Goal: Task Accomplishment & Management: Manage account settings

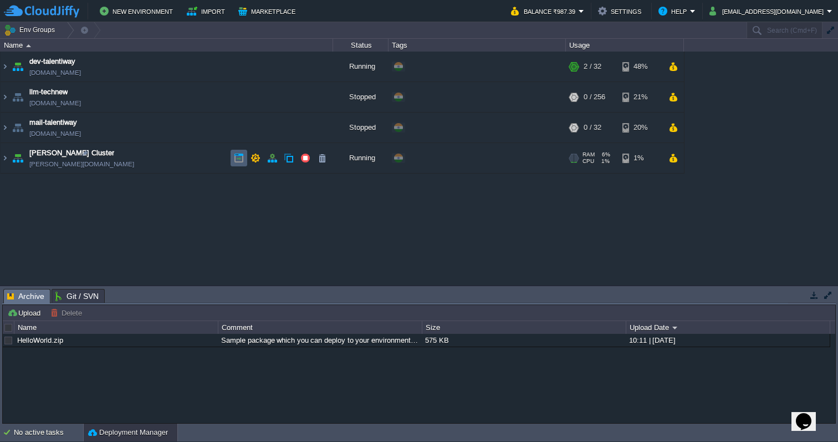
click at [234, 158] on button "button" at bounding box center [239, 158] width 10 height 10
click at [5, 160] on img at bounding box center [5, 158] width 9 height 30
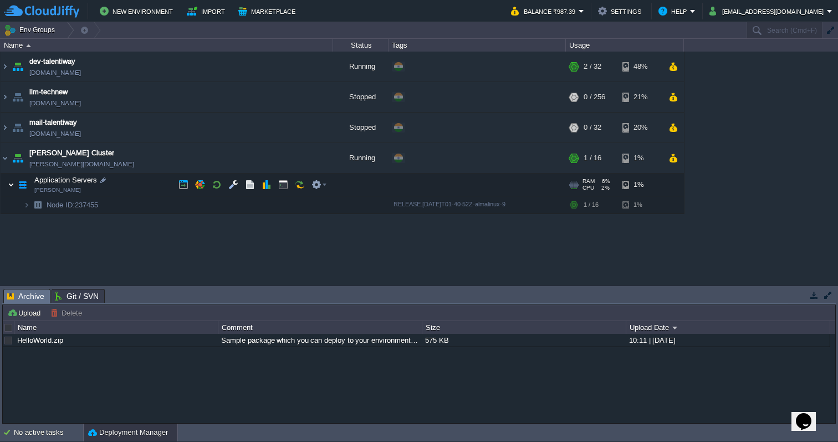
click at [12, 185] on img at bounding box center [11, 184] width 7 height 22
click at [28, 206] on img at bounding box center [26, 204] width 7 height 17
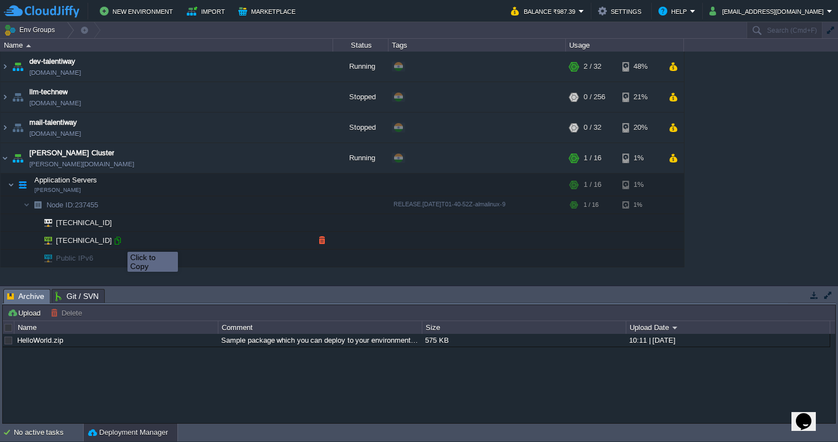
click at [119, 242] on div at bounding box center [117, 241] width 10 height 10
click at [119, 240] on div at bounding box center [117, 241] width 10 height 10
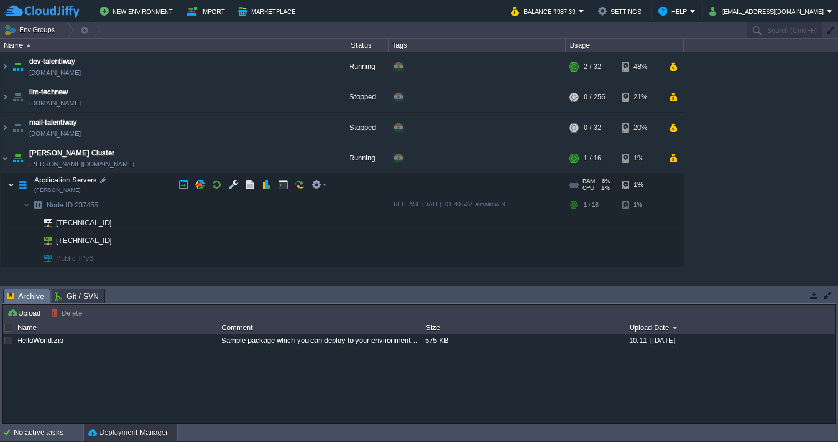
click at [8, 185] on img at bounding box center [11, 184] width 7 height 22
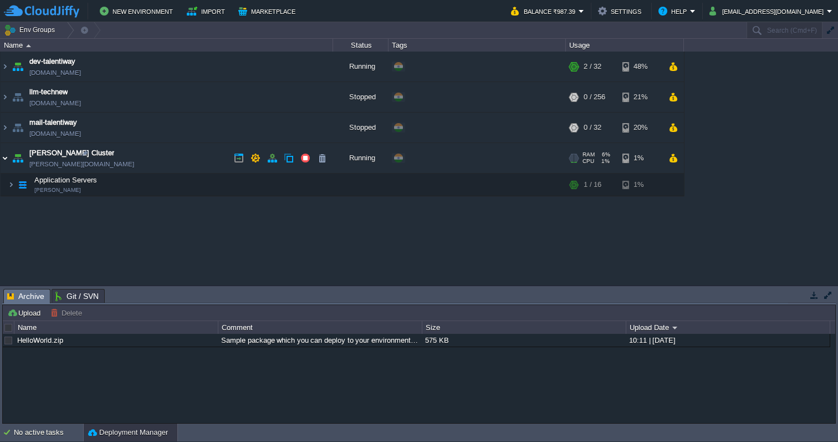
click at [4, 162] on img at bounding box center [5, 158] width 9 height 30
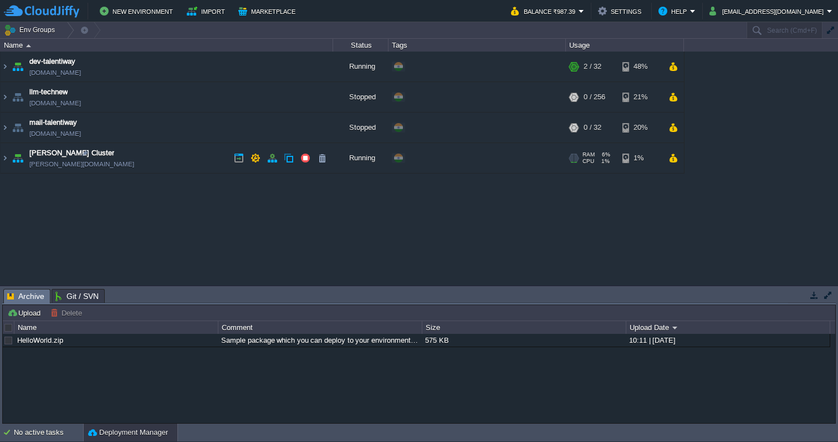
click at [59, 165] on link "[PERSON_NAME][DOMAIN_NAME]" at bounding box center [81, 163] width 105 height 11
click at [275, 160] on button "button" at bounding box center [272, 158] width 10 height 10
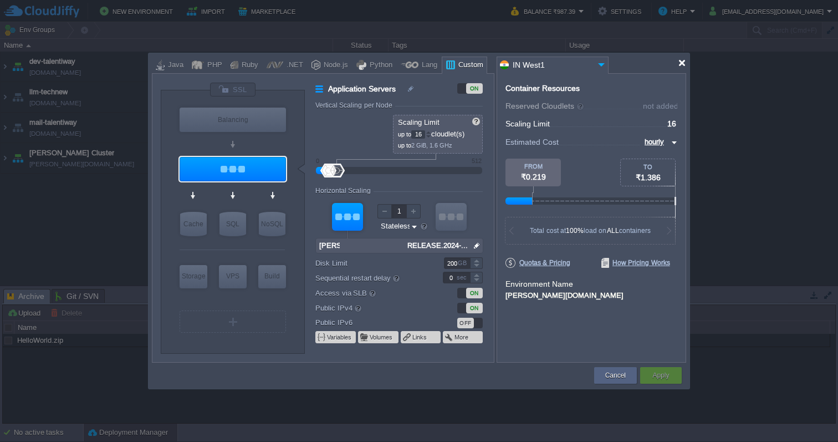
click at [679, 63] on div at bounding box center [682, 63] width 8 height 8
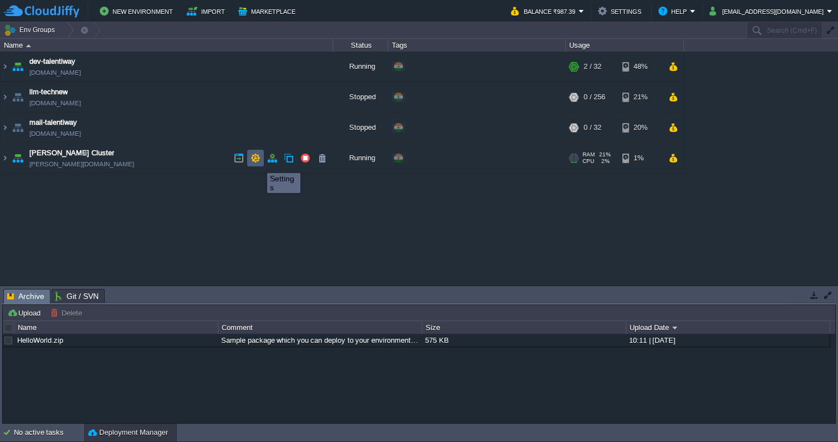
click at [259, 163] on button "button" at bounding box center [255, 158] width 10 height 10
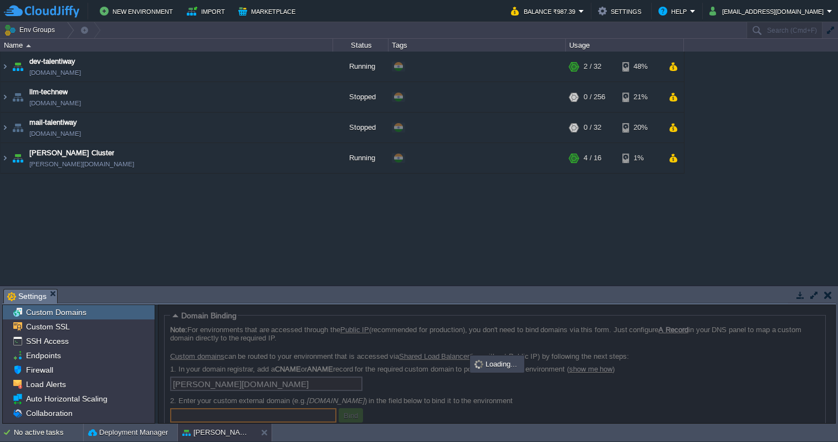
scroll to position [1, 0]
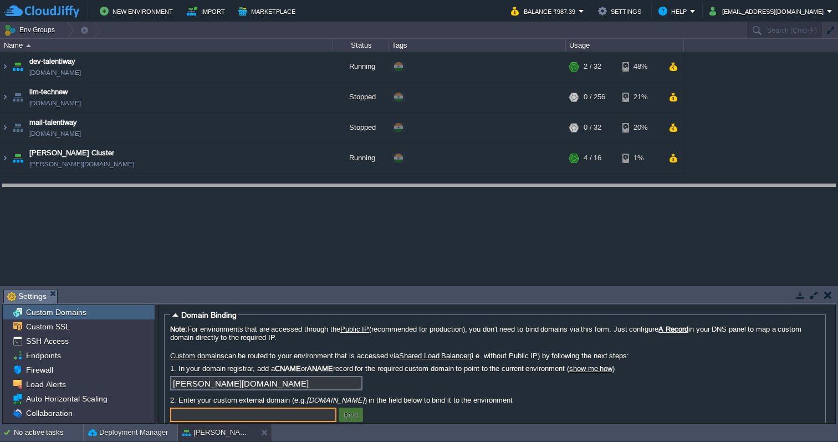
drag, startPoint x: 258, startPoint y: 290, endPoint x: 264, endPoint y: 185, distance: 104.9
click at [264, 185] on body "New Environment Import Marketplace Bonus ₹0.00 Upgrade Account Balance ₹987.39 …" at bounding box center [419, 221] width 838 height 442
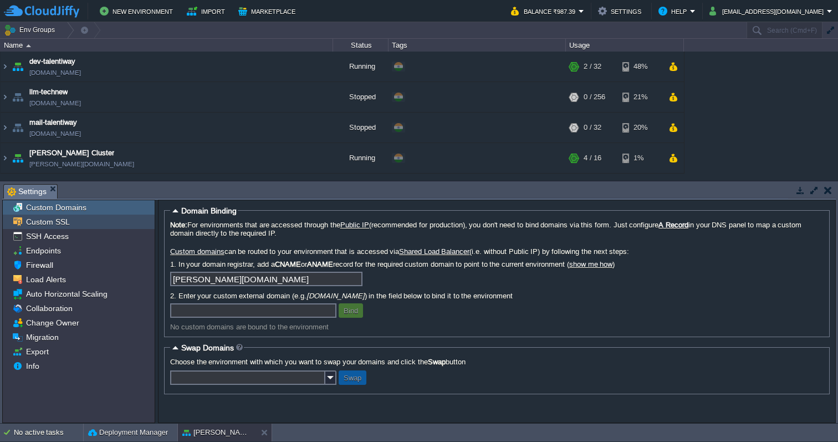
click at [80, 222] on div "Custom SSL" at bounding box center [79, 221] width 152 height 14
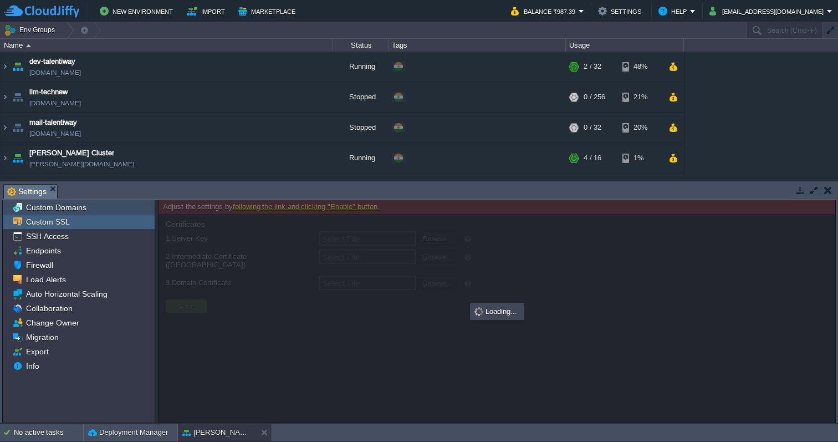
click at [81, 208] on span "Custom Domains" at bounding box center [56, 207] width 64 height 10
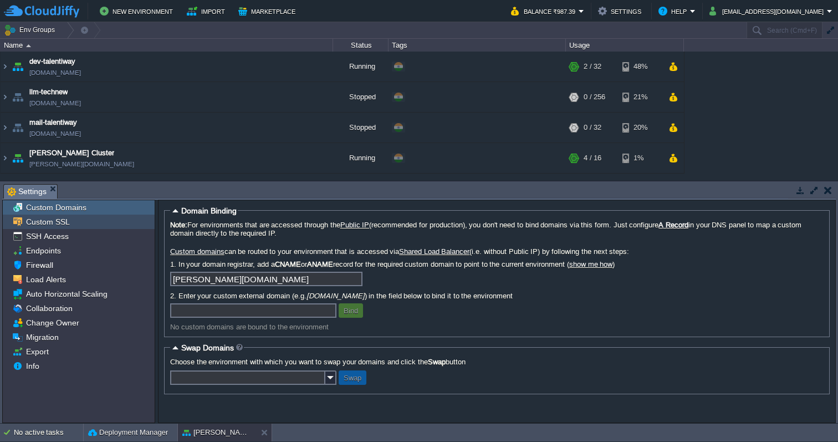
click at [73, 216] on div "Custom SSL" at bounding box center [79, 221] width 152 height 14
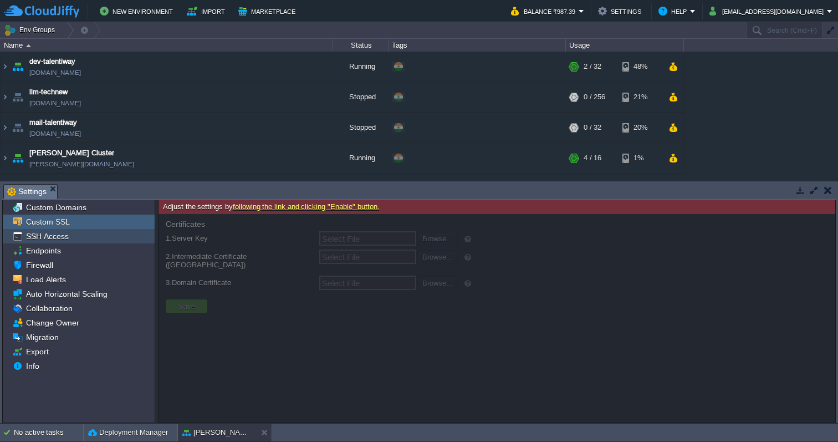
click at [63, 233] on span "SSH Access" at bounding box center [47, 236] width 47 height 10
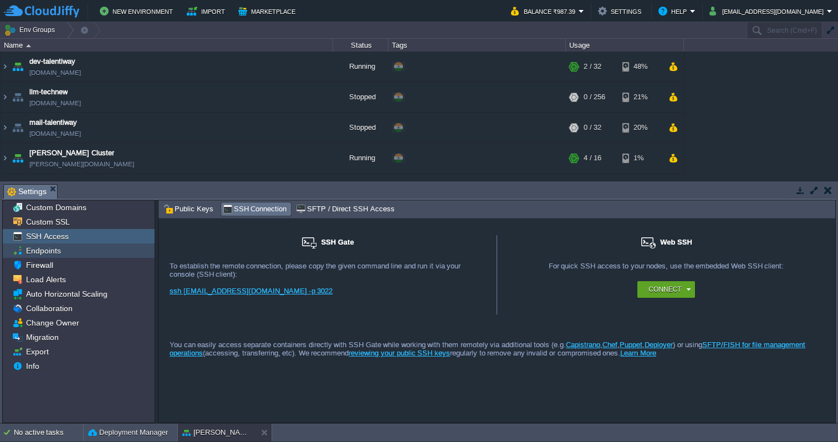
click at [63, 245] on div "Endpoints" at bounding box center [79, 250] width 152 height 14
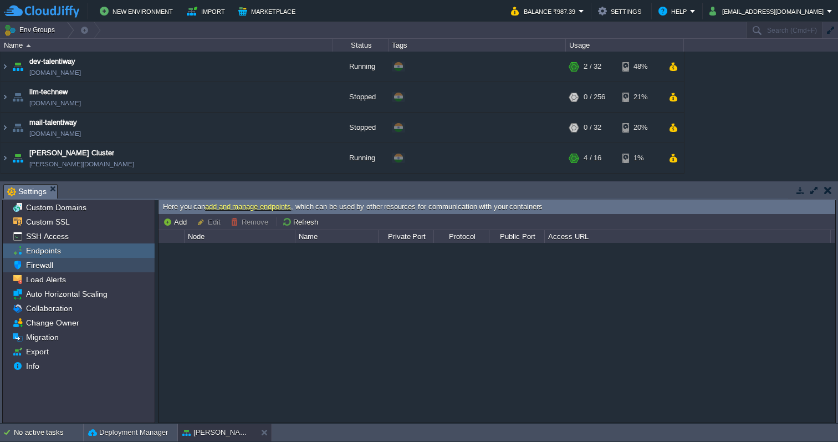
click at [59, 259] on div "Firewall" at bounding box center [79, 265] width 152 height 14
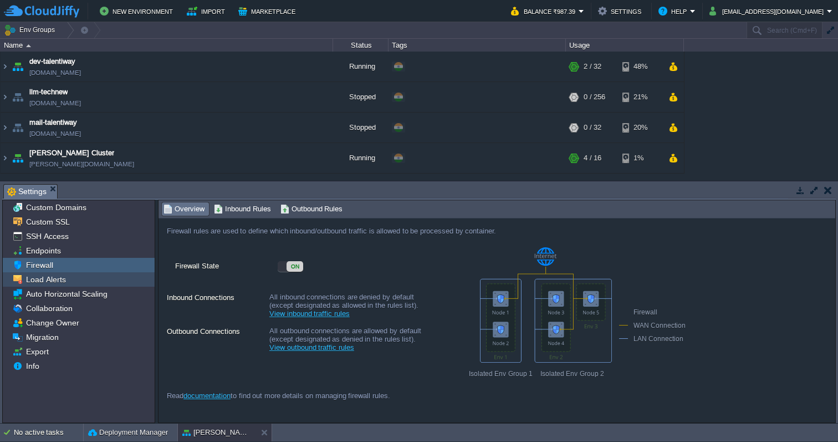
click at [60, 284] on span "Load Alerts" at bounding box center [46, 279] width 44 height 10
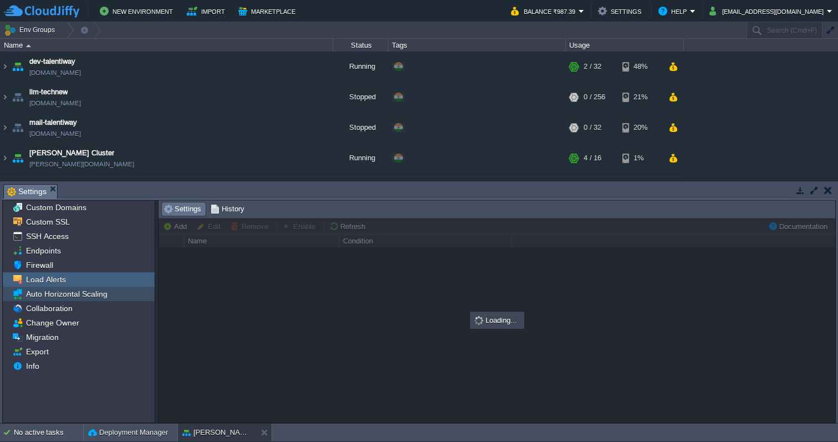
click at [56, 296] on span "Auto Horizontal Scaling" at bounding box center [66, 294] width 85 height 10
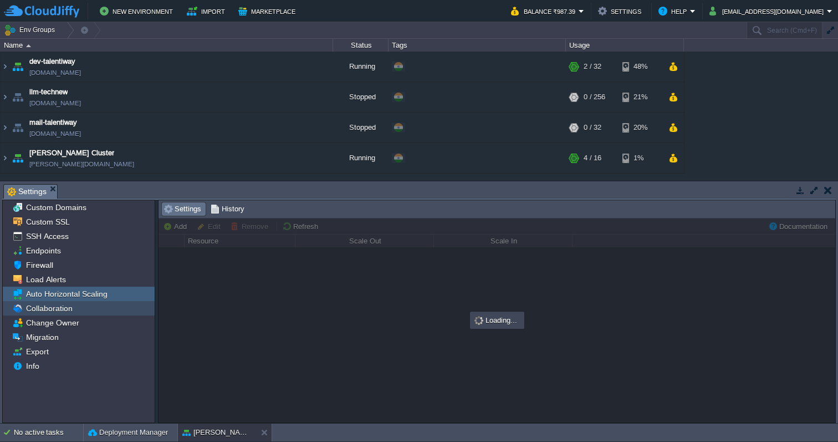
click at [51, 313] on span "Collaboration" at bounding box center [49, 308] width 50 height 10
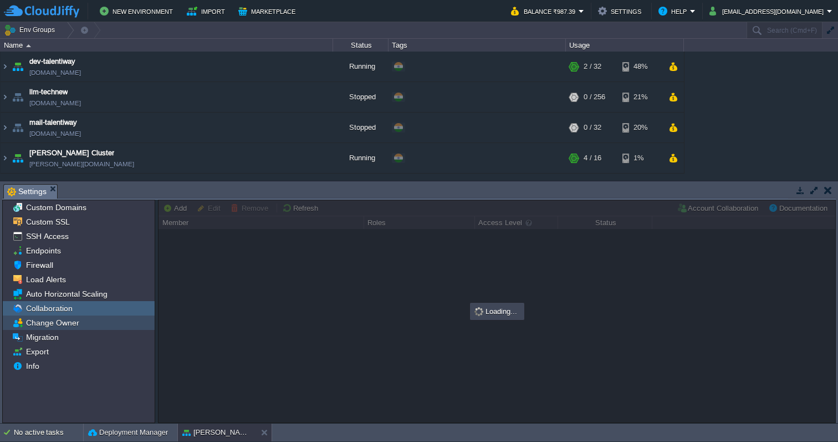
click at [48, 325] on span "Change Owner" at bounding box center [52, 323] width 57 height 10
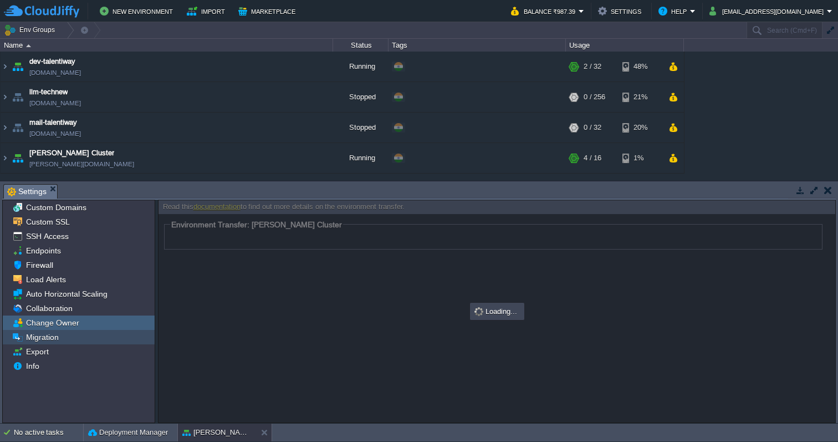
click at [45, 340] on span "Migration" at bounding box center [42, 337] width 37 height 10
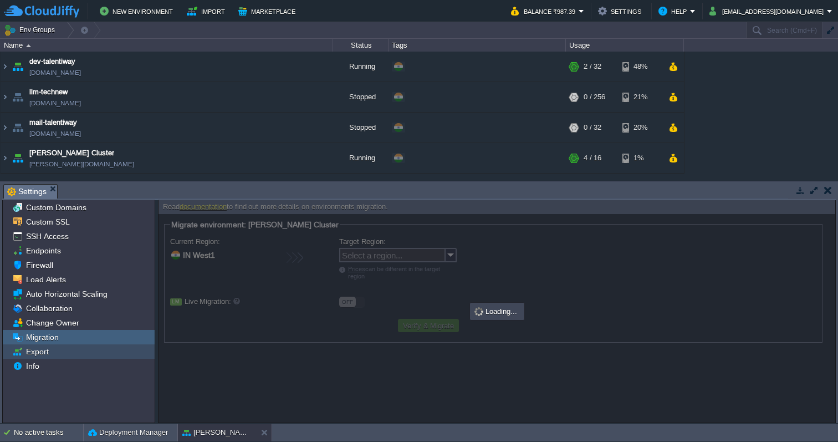
click at [45, 353] on span "Export" at bounding box center [37, 351] width 27 height 10
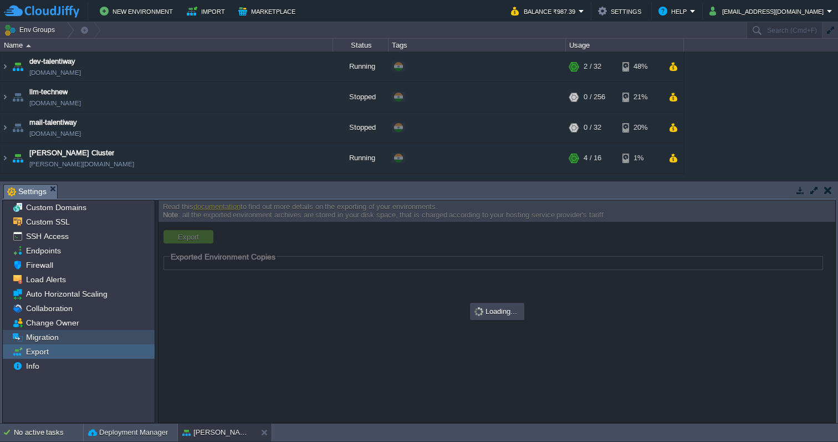
click at [56, 334] on span "Migration" at bounding box center [42, 337] width 37 height 10
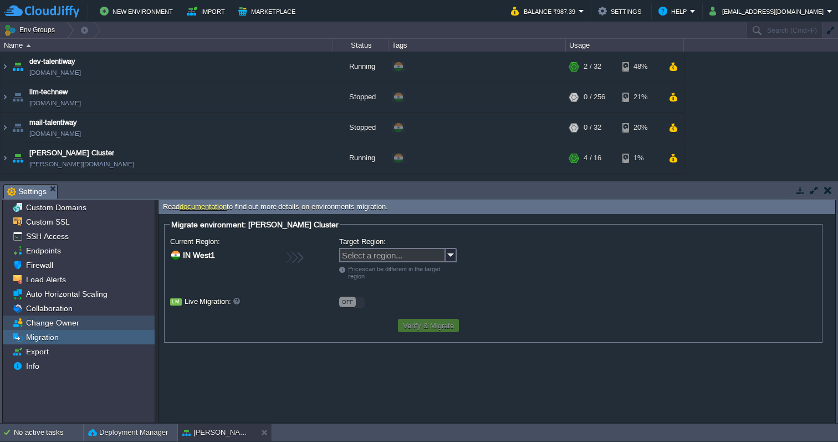
click at [65, 320] on span "Change Owner" at bounding box center [52, 323] width 57 height 10
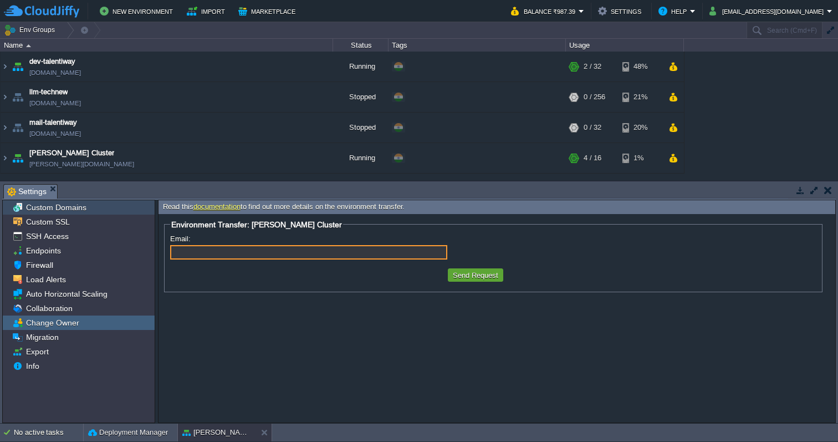
click at [78, 212] on span "Custom Domains" at bounding box center [56, 207] width 64 height 10
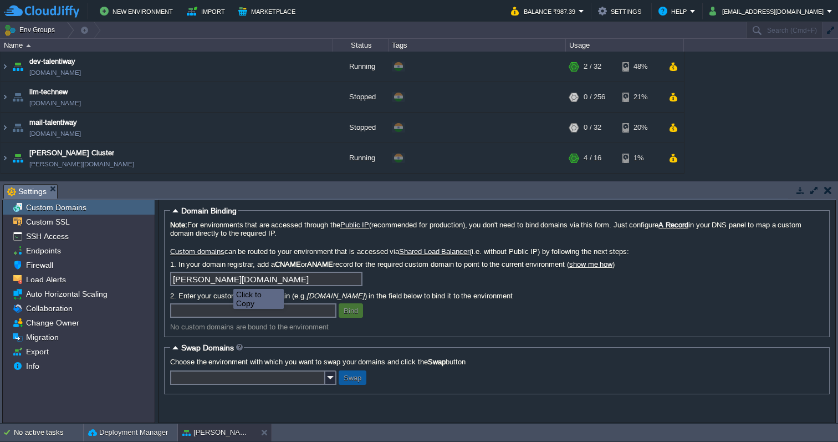
click at [356, 280] on input "[PERSON_NAME][DOMAIN_NAME]" at bounding box center [266, 279] width 192 height 14
click at [830, 188] on button "button" at bounding box center [828, 190] width 8 height 10
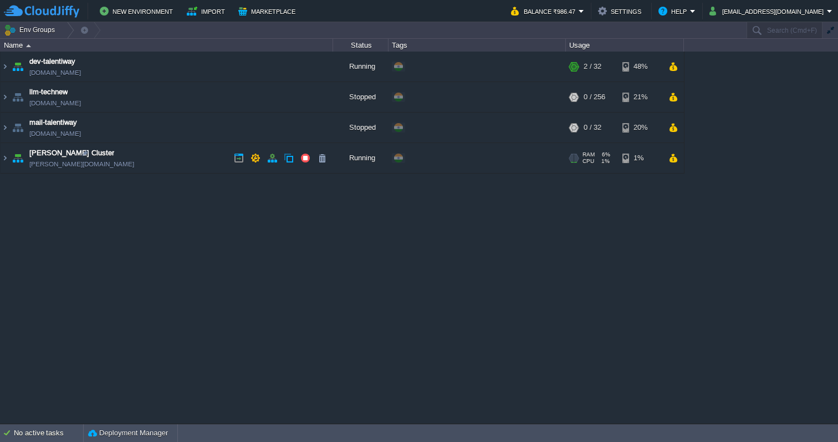
click at [59, 153] on span "[PERSON_NAME] Cluster" at bounding box center [71, 152] width 85 height 11
click at [62, 165] on link "[PERSON_NAME][DOMAIN_NAME]" at bounding box center [81, 163] width 105 height 11
